Goal: Navigation & Orientation: Find specific page/section

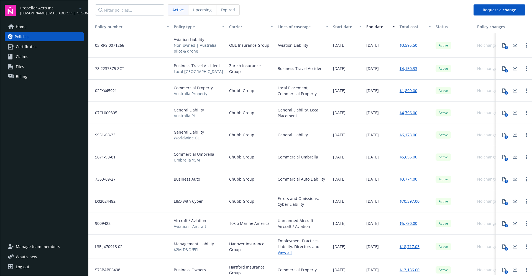
click at [27, 30] on span "Home" at bounding box center [21, 26] width 11 height 9
